Goal: Task Accomplishment & Management: Complete application form

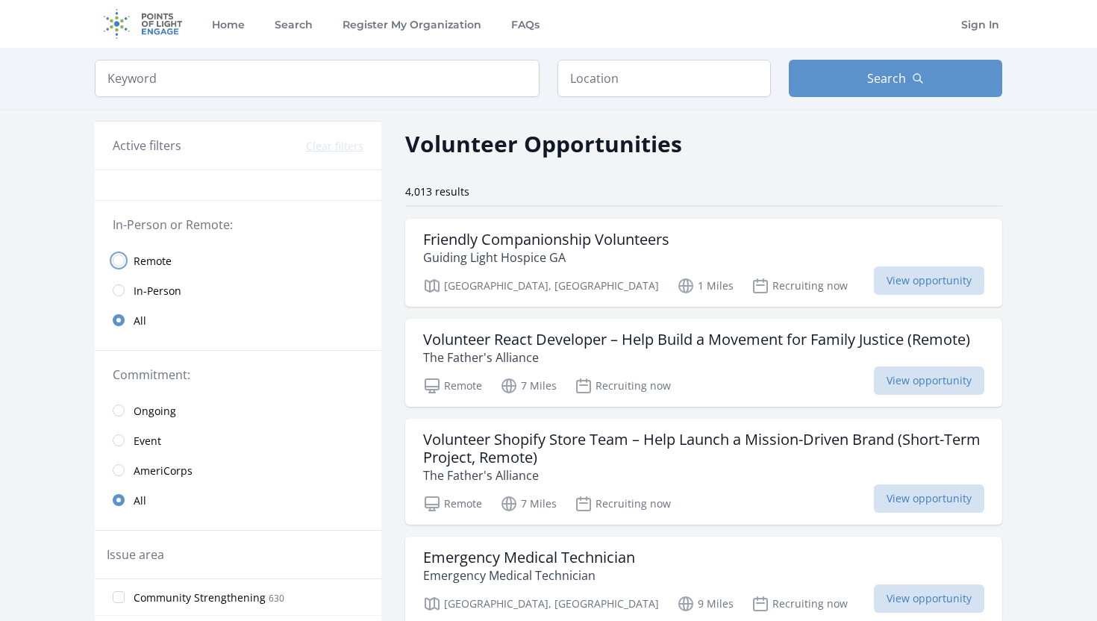
click at [119, 262] on input "radio" at bounding box center [119, 260] width 12 height 12
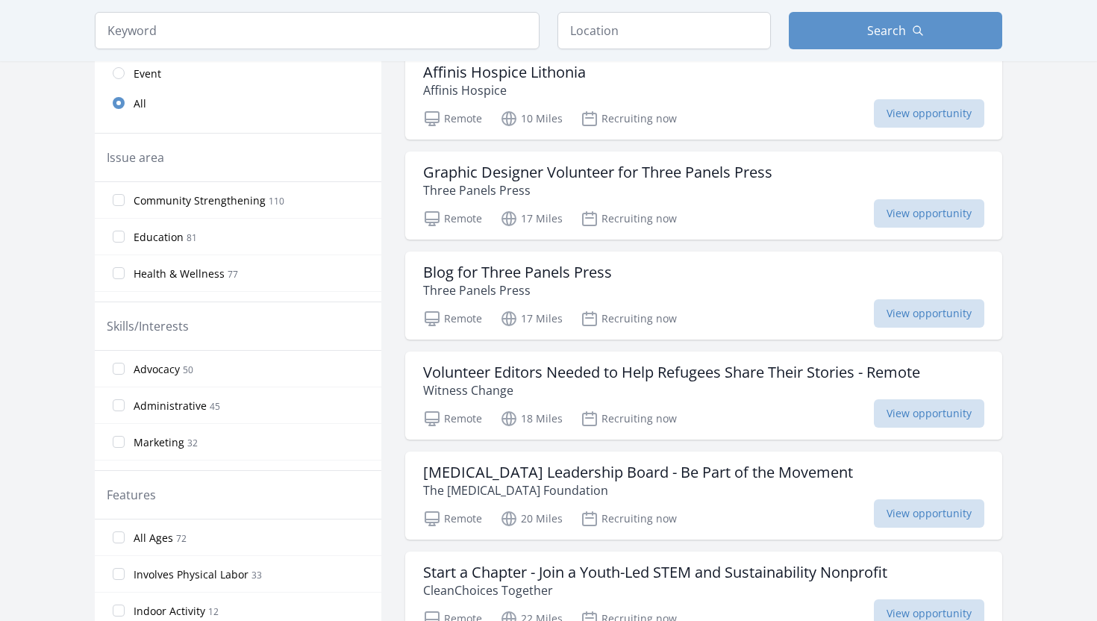
scroll to position [386, 0]
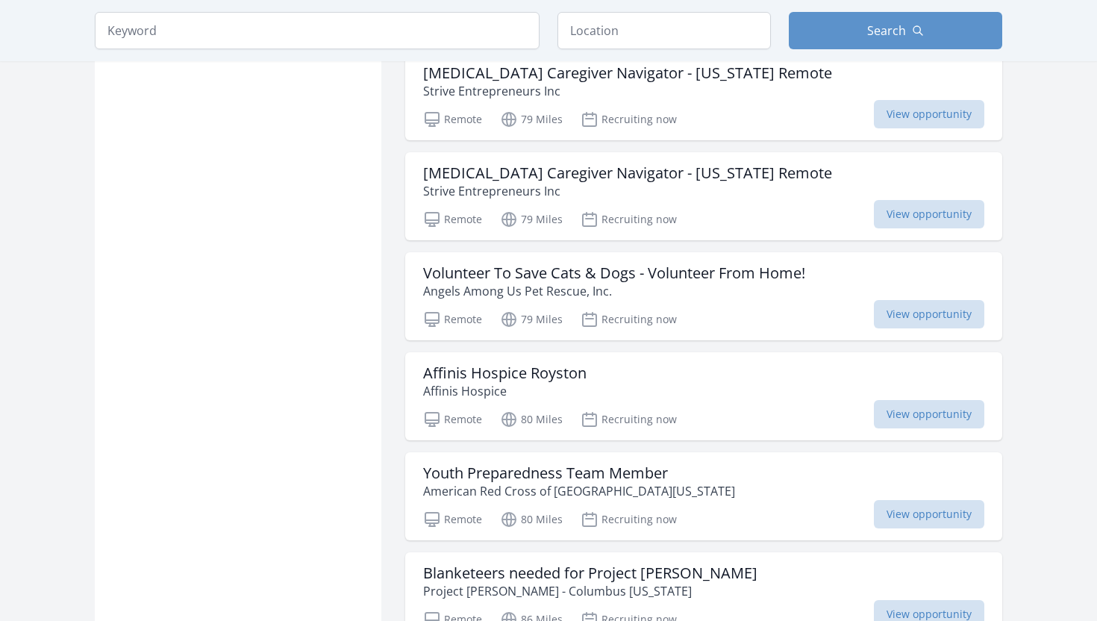
scroll to position [4160, 0]
click at [510, 267] on h3 "Volunteer To Save Cats & Dogs - Volunteer From Home!" at bounding box center [614, 274] width 382 height 18
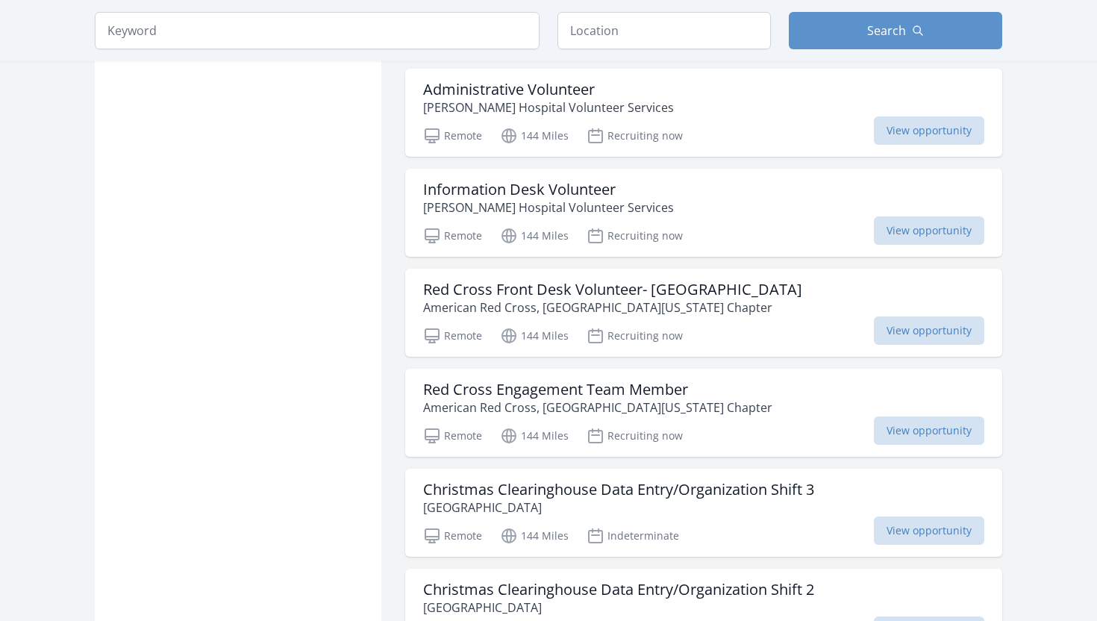
scroll to position [7500, 0]
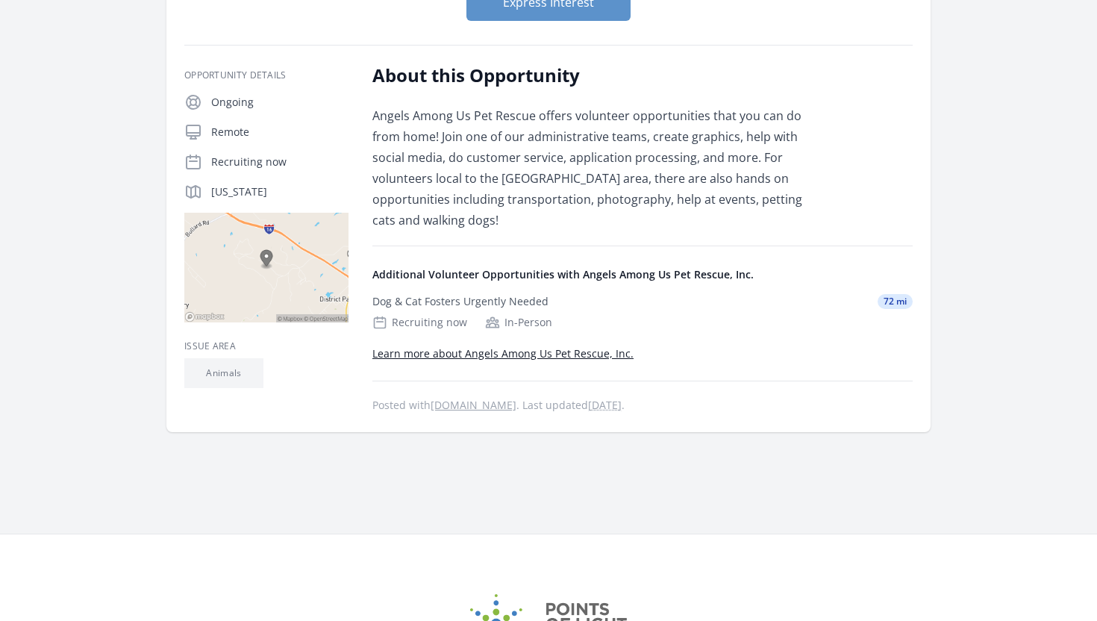
scroll to position [228, 0]
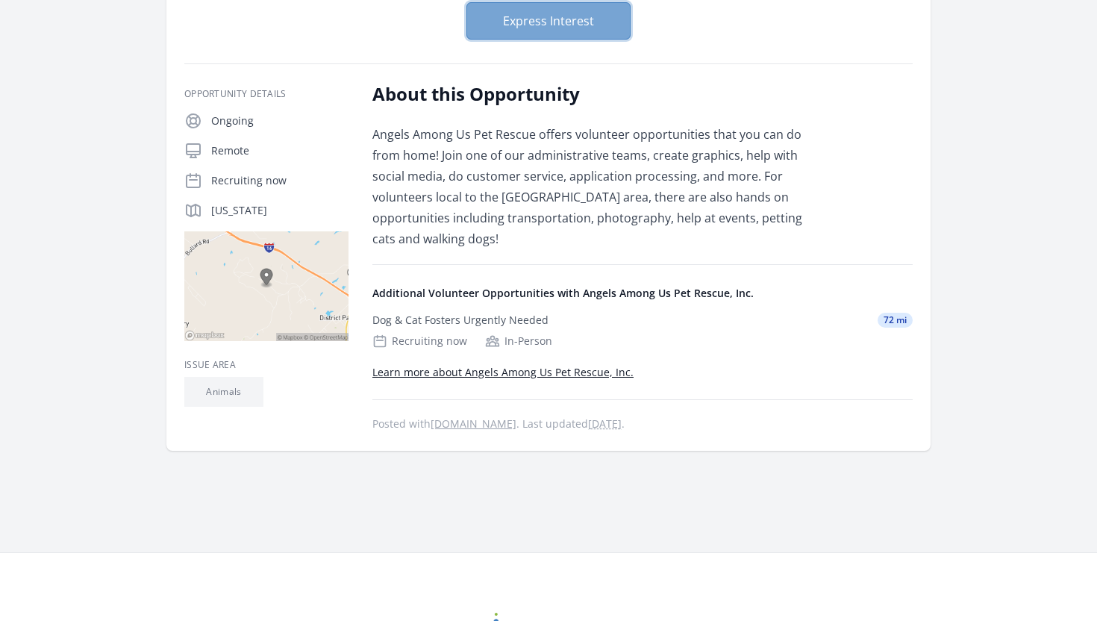
click at [552, 31] on button "Express Interest" at bounding box center [548, 20] width 164 height 37
